Goal: Task Accomplishment & Management: Manage account settings

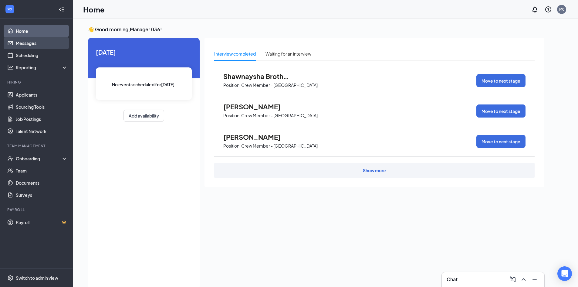
click at [31, 43] on link "Messages" at bounding box center [42, 43] width 52 height 12
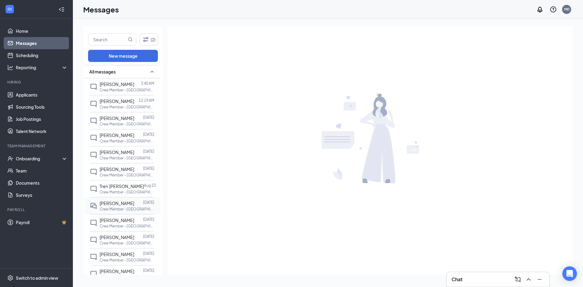
click at [113, 202] on span "[PERSON_NAME]" at bounding box center [117, 202] width 35 height 5
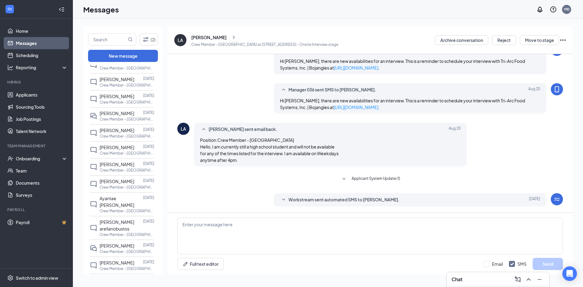
scroll to position [255, 0]
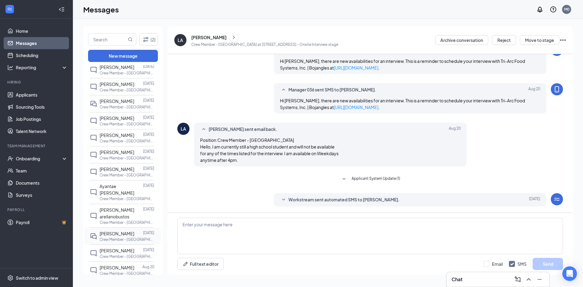
click at [108, 231] on span "[PERSON_NAME]" at bounding box center [117, 233] width 35 height 5
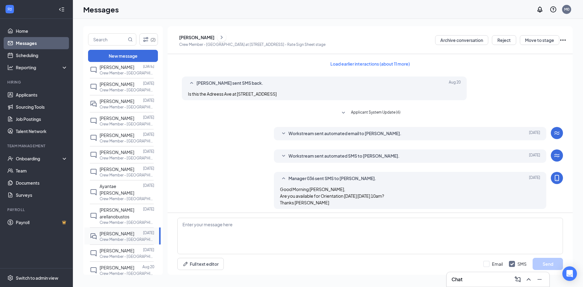
scroll to position [2, 0]
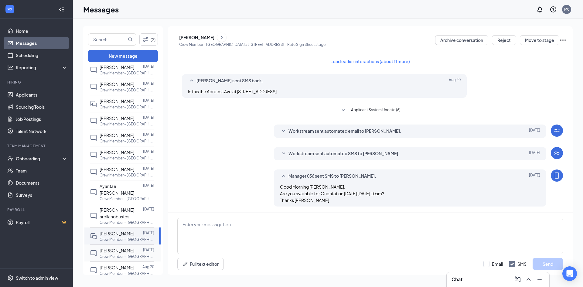
click at [116, 248] on span "[PERSON_NAME]" at bounding box center [117, 250] width 35 height 5
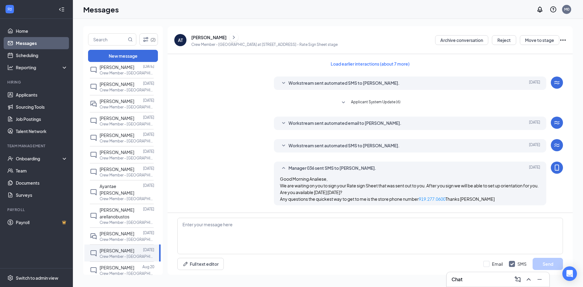
scroll to position [5, 0]
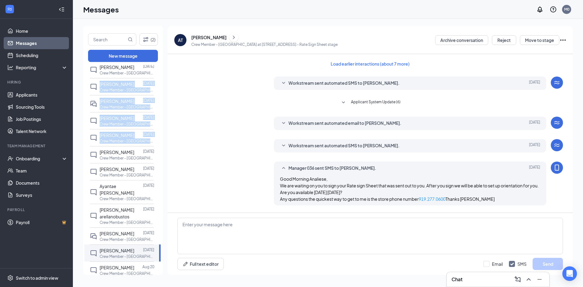
drag, startPoint x: 156, startPoint y: 145, endPoint x: 162, endPoint y: 72, distance: 73.4
click at [162, 72] on div "All messages [PERSON_NAME] 3:40 AM Crew Member - [GEOGRAPHIC_DATA] at [STREET_A…" at bounding box center [123, 170] width 80 height 211
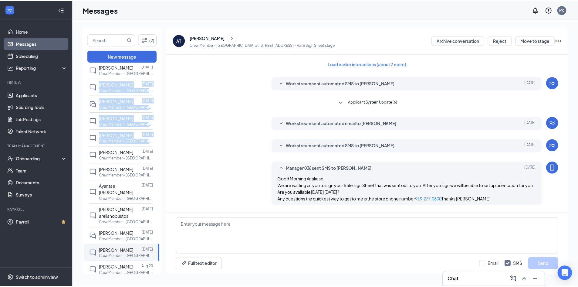
scroll to position [243, 0]
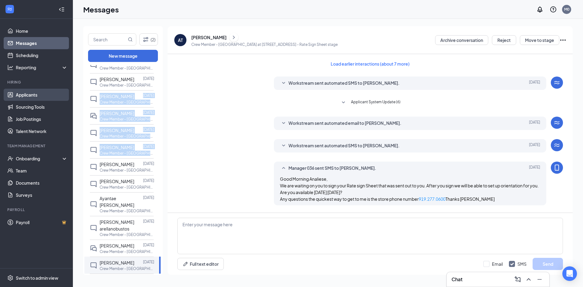
click at [29, 94] on link "Applicants" at bounding box center [42, 95] width 52 height 12
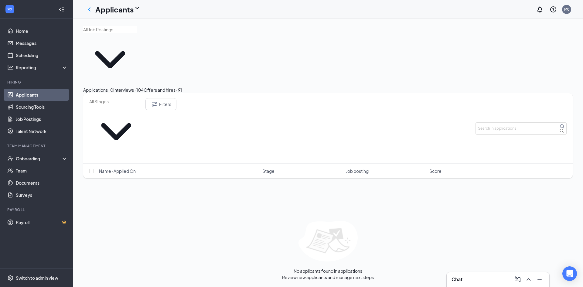
click at [182, 87] on div "Offers and hires · 91" at bounding box center [163, 90] width 38 height 7
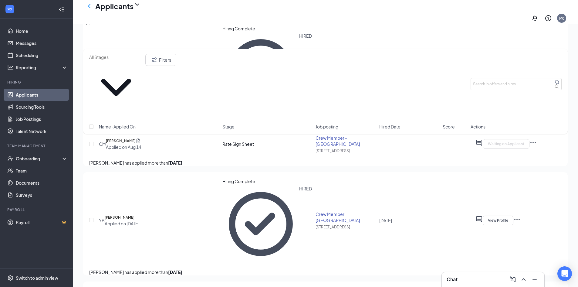
scroll to position [158, 0]
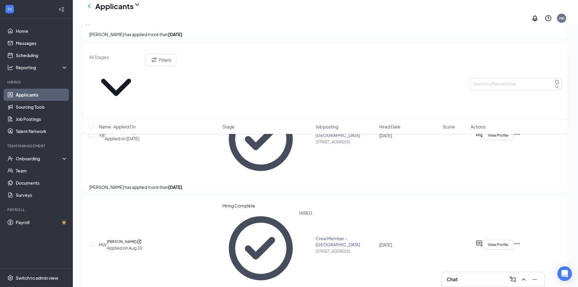
scroll to position [243, 0]
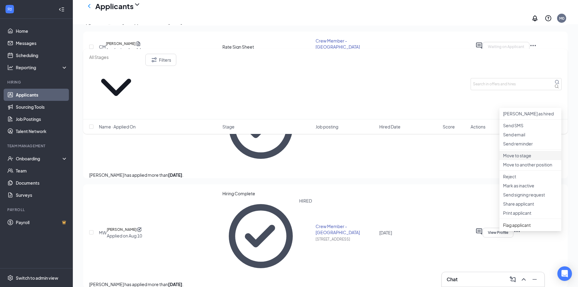
click at [520, 158] on p "Move to stage" at bounding box center [530, 155] width 55 height 6
